Goal: Browse casually

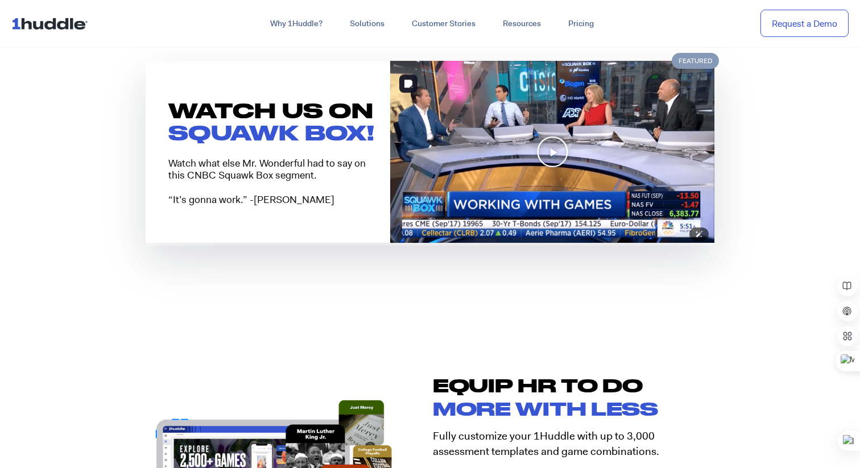
scroll to position [953, 0]
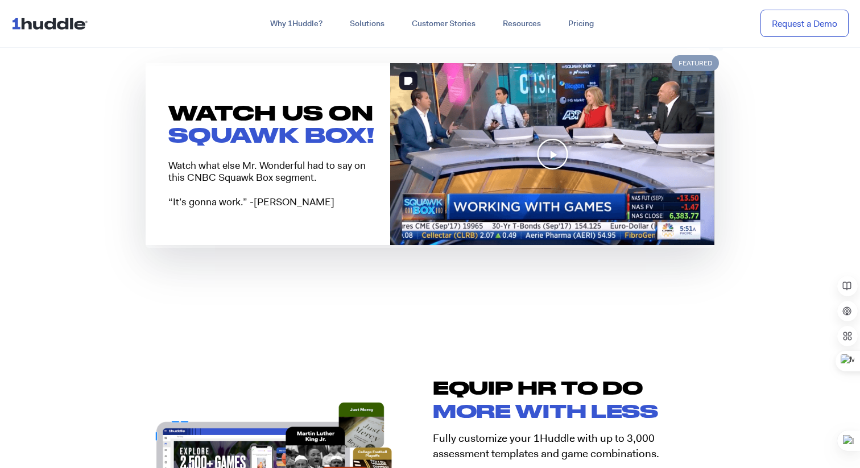
click at [539, 154] on icon "Play Video" at bounding box center [552, 154] width 32 height 32
click at [549, 163] on icon "Play Video" at bounding box center [552, 154] width 32 height 32
click at [554, 156] on icon "Play Video" at bounding box center [552, 154] width 32 height 32
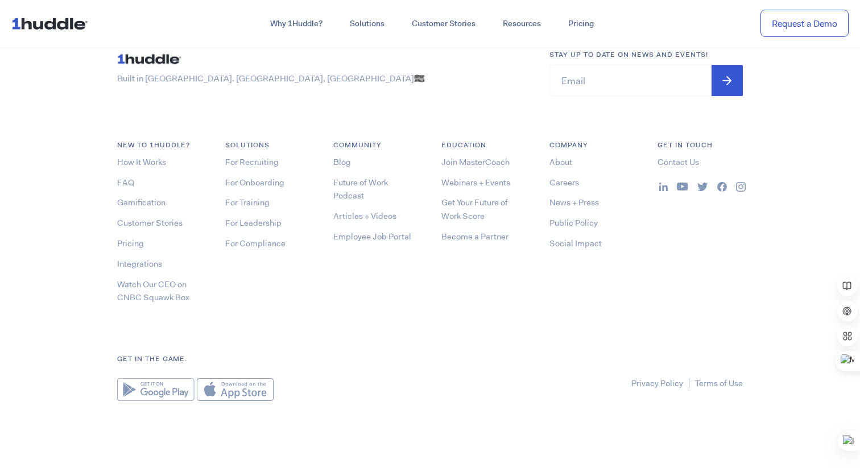
scroll to position [6108, 0]
click at [486, 277] on div "Education Join MasterCoach Webinars + Events Get Your Future of Work Score Beco…" at bounding box center [484, 226] width 108 height 171
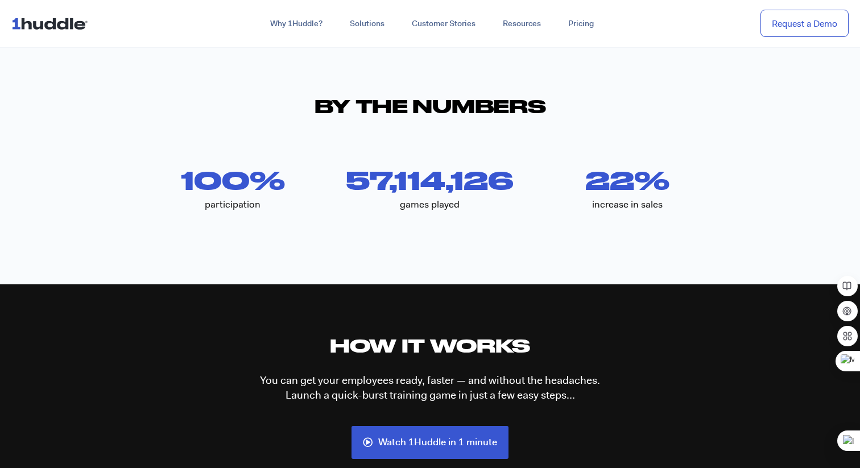
scroll to position [2163, 0]
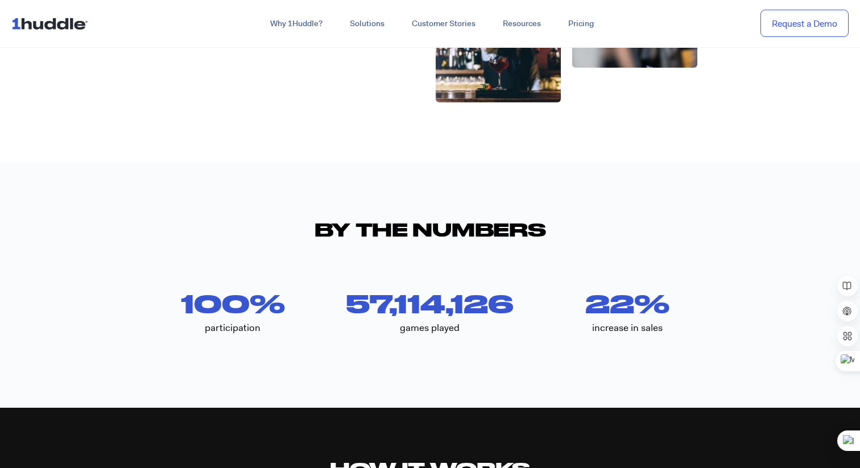
click at [48, 28] on img at bounding box center [51, 24] width 81 height 22
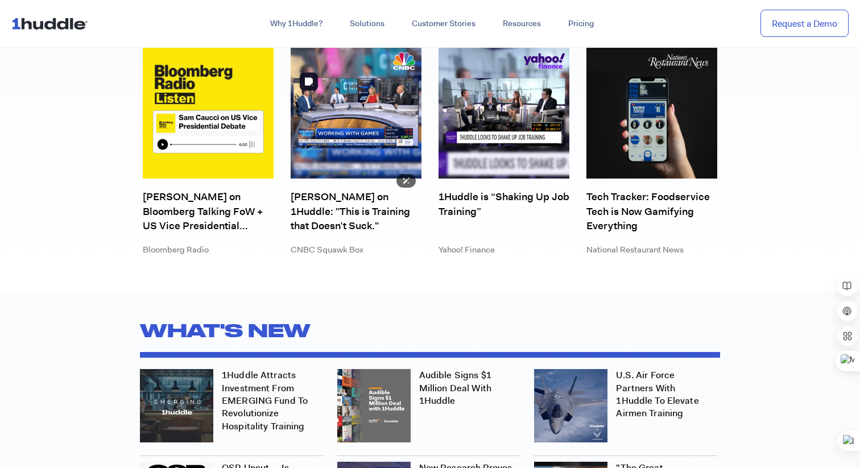
scroll to position [3259, 0]
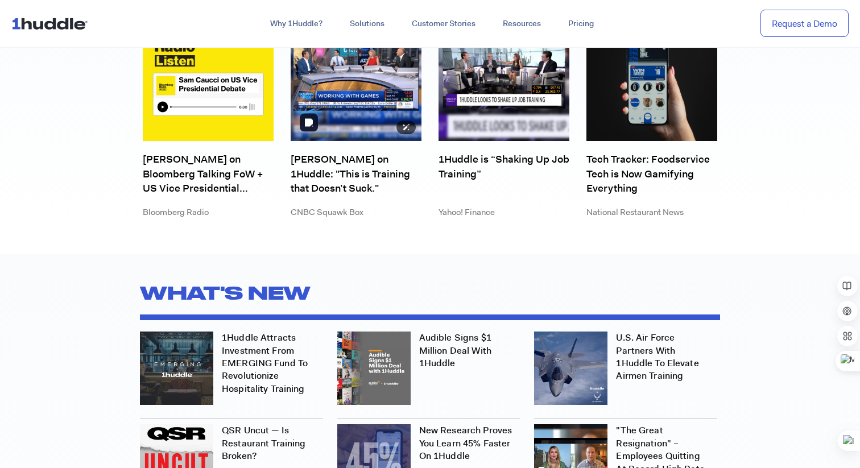
click at [366, 97] on img at bounding box center [356, 75] width 131 height 131
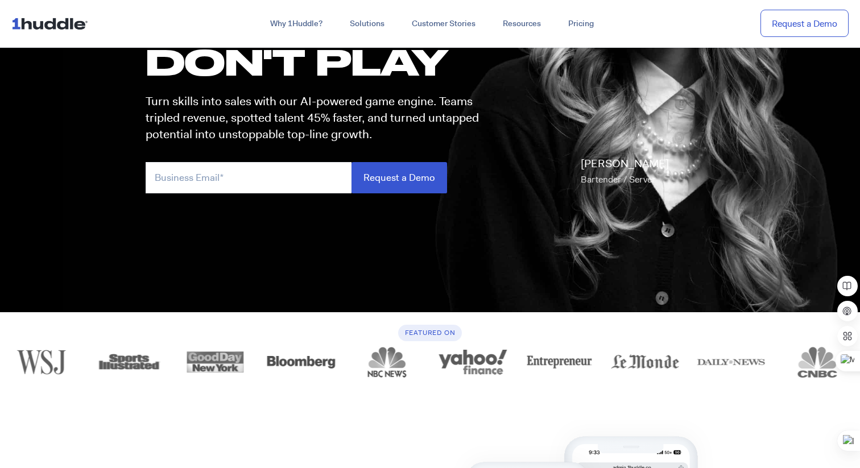
scroll to position [0, 0]
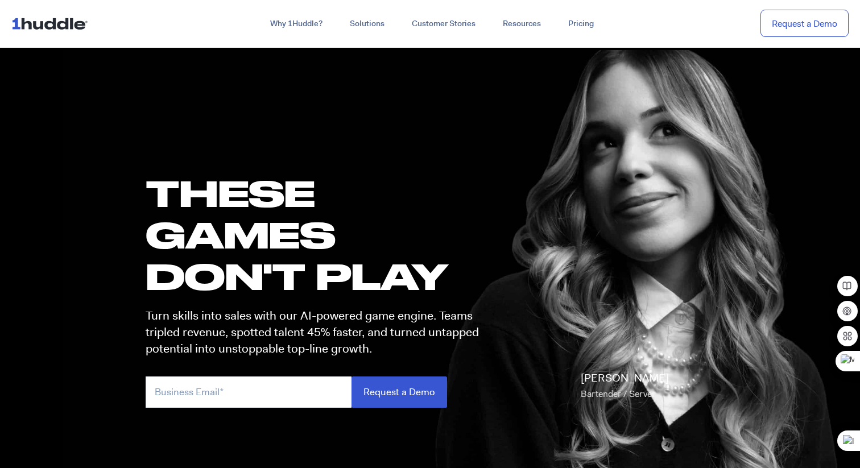
click at [54, 2] on nav "Why 1Huddle? How It Works Science of Learning Gamification What We Stand For FA…" at bounding box center [430, 24] width 860 height 48
click at [54, 5] on nav "Why 1Huddle? How It Works Science of Learning Gamification What We Stand For FA…" at bounding box center [430, 24] width 860 height 48
